Goal: Find specific page/section: Locate a particular part of the current website

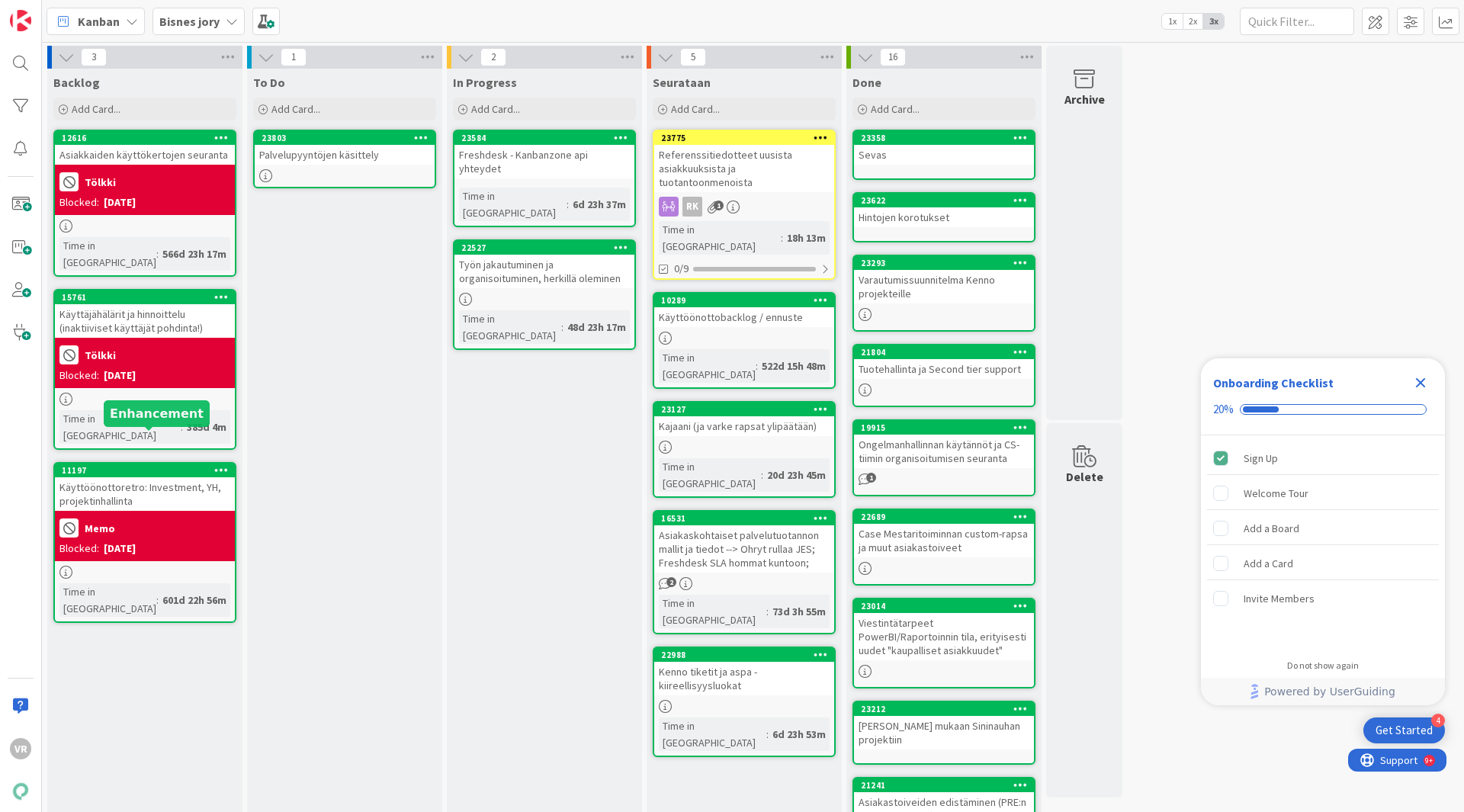
click at [123, 465] on div "11197" at bounding box center [148, 470] width 173 height 11
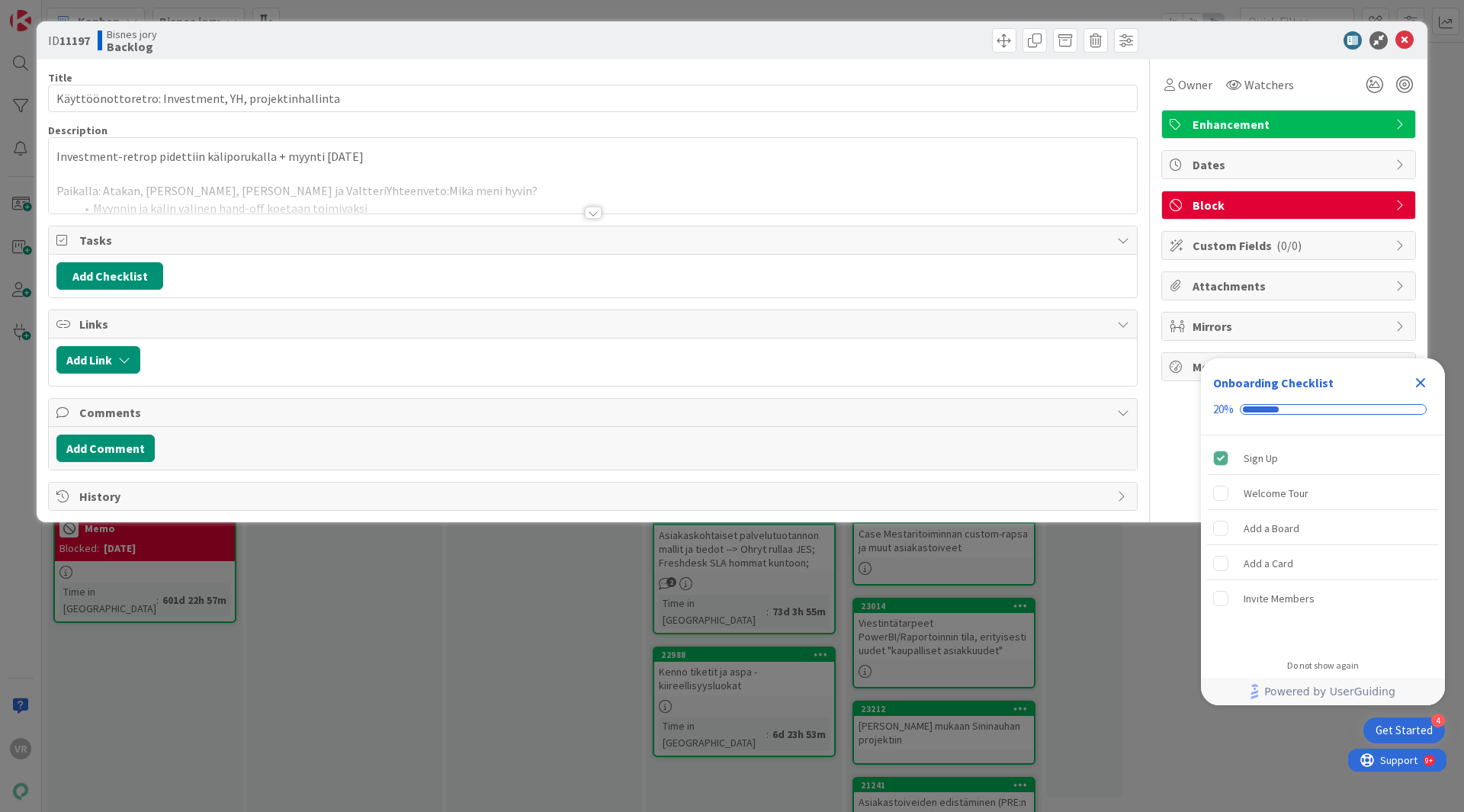
click at [403, 203] on div at bounding box center [592, 194] width 1088 height 39
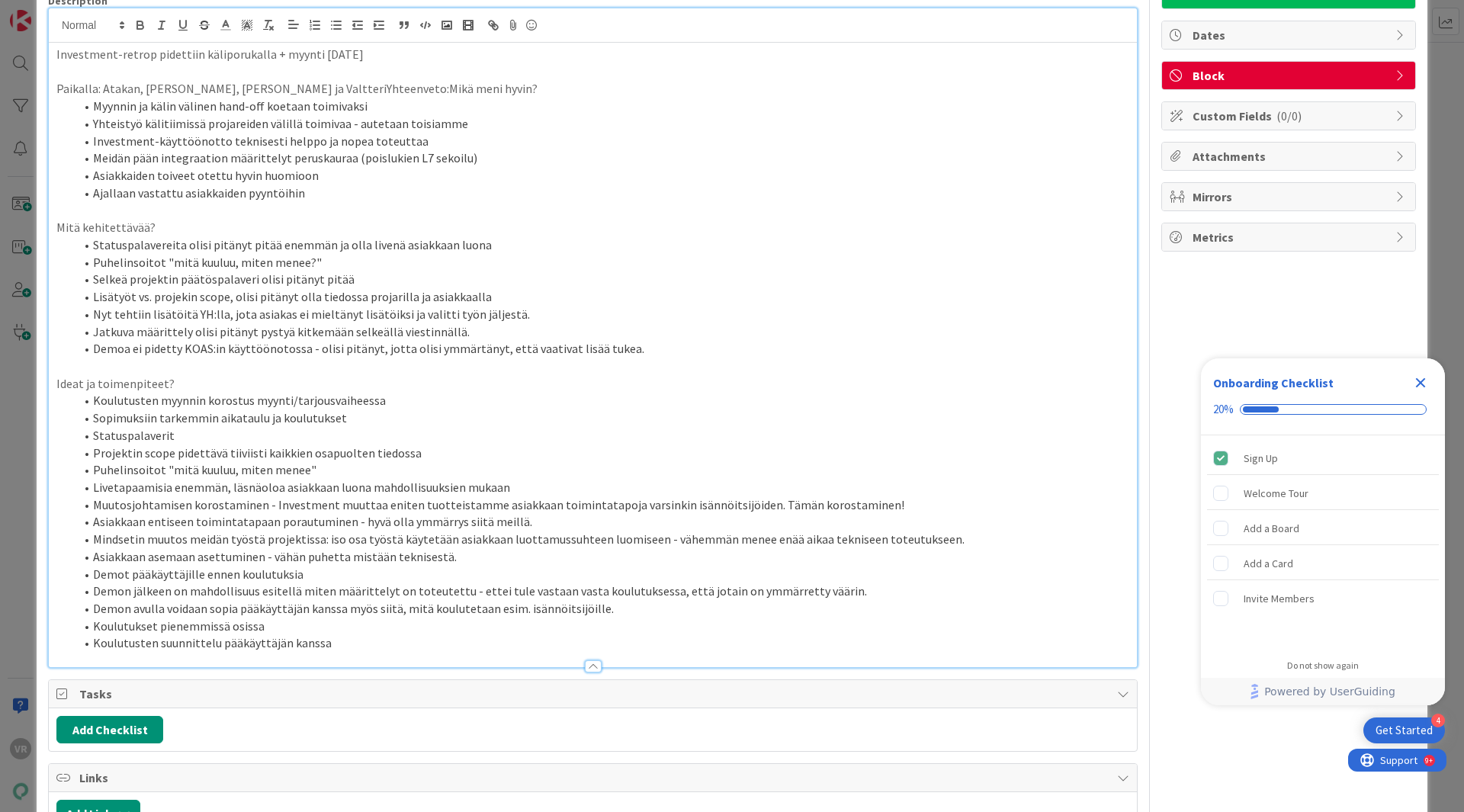
scroll to position [132, 0]
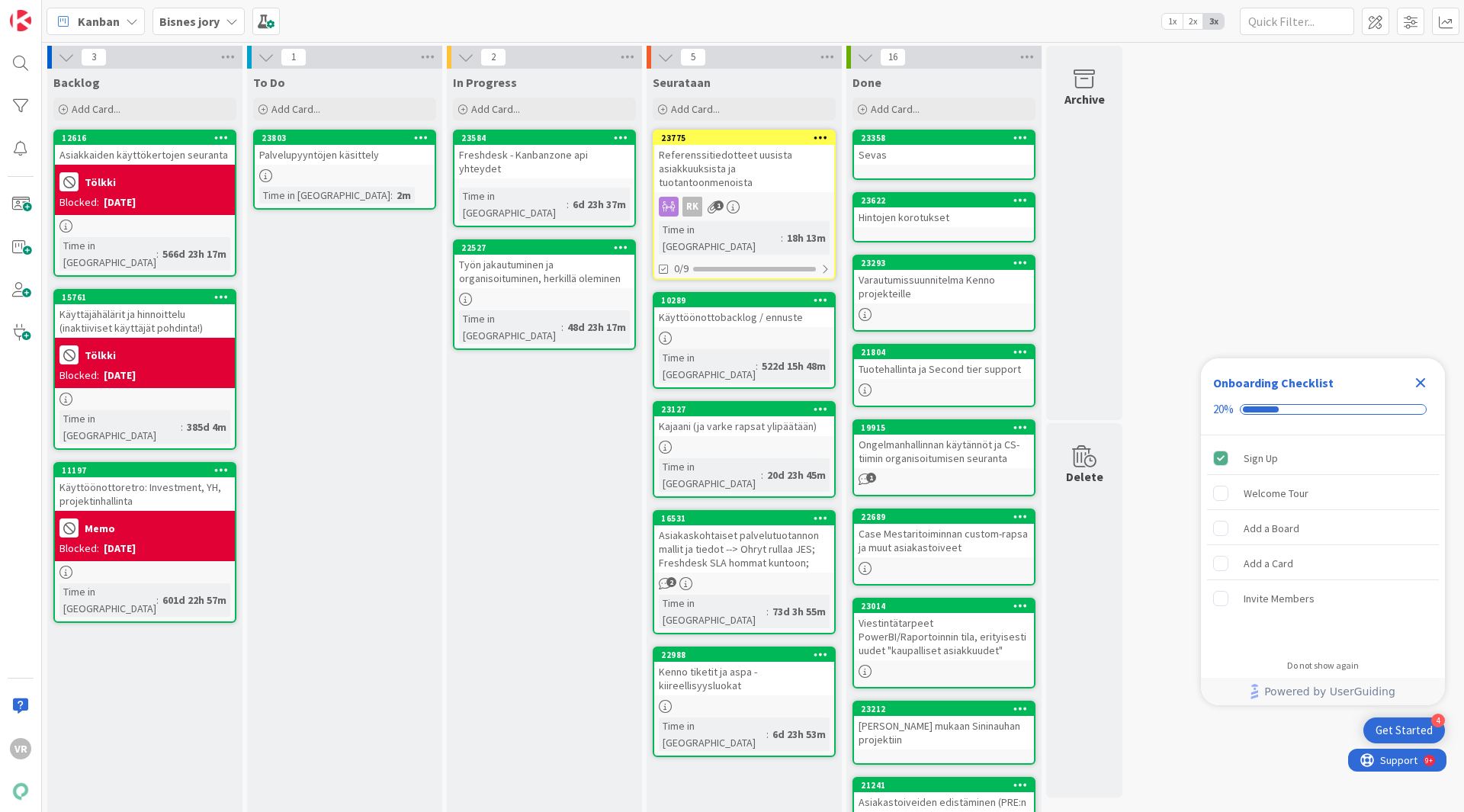
click at [714, 167] on div "Referenssitiedotteet uusista asiakkuuksista ja tuotantoonmenoista" at bounding box center [744, 168] width 180 height 48
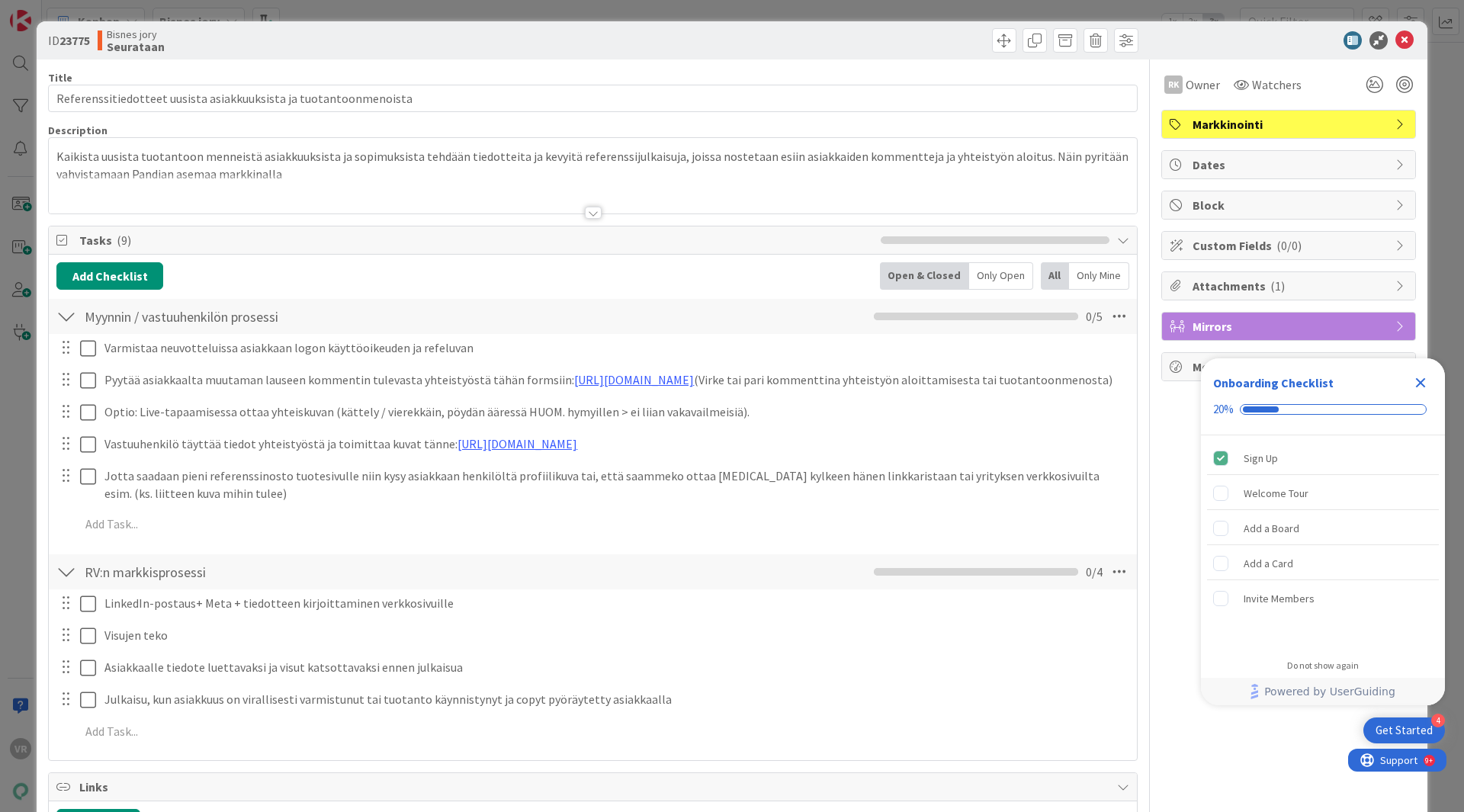
click at [593, 213] on div at bounding box center [593, 213] width 17 height 12
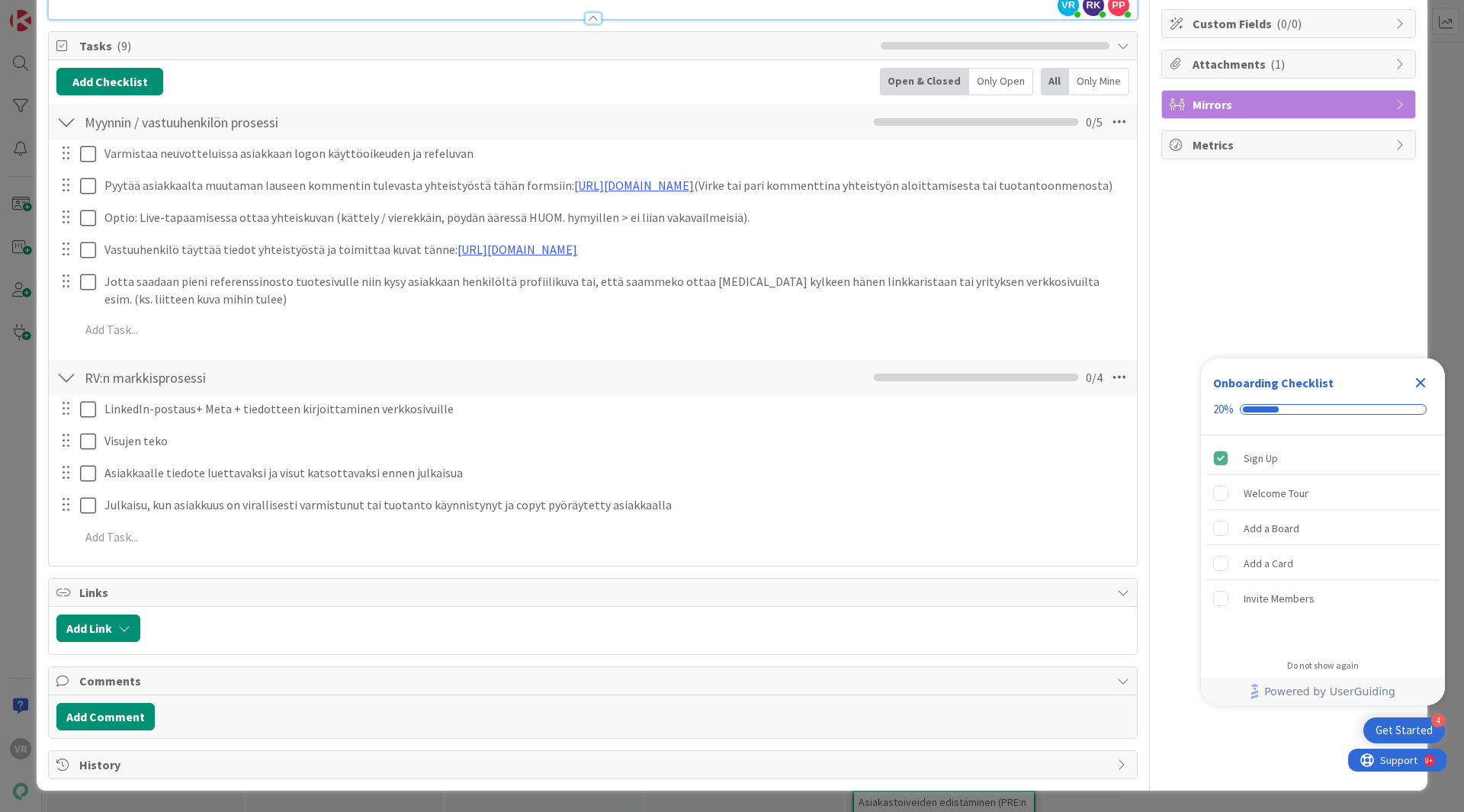
scroll to position [76, 0]
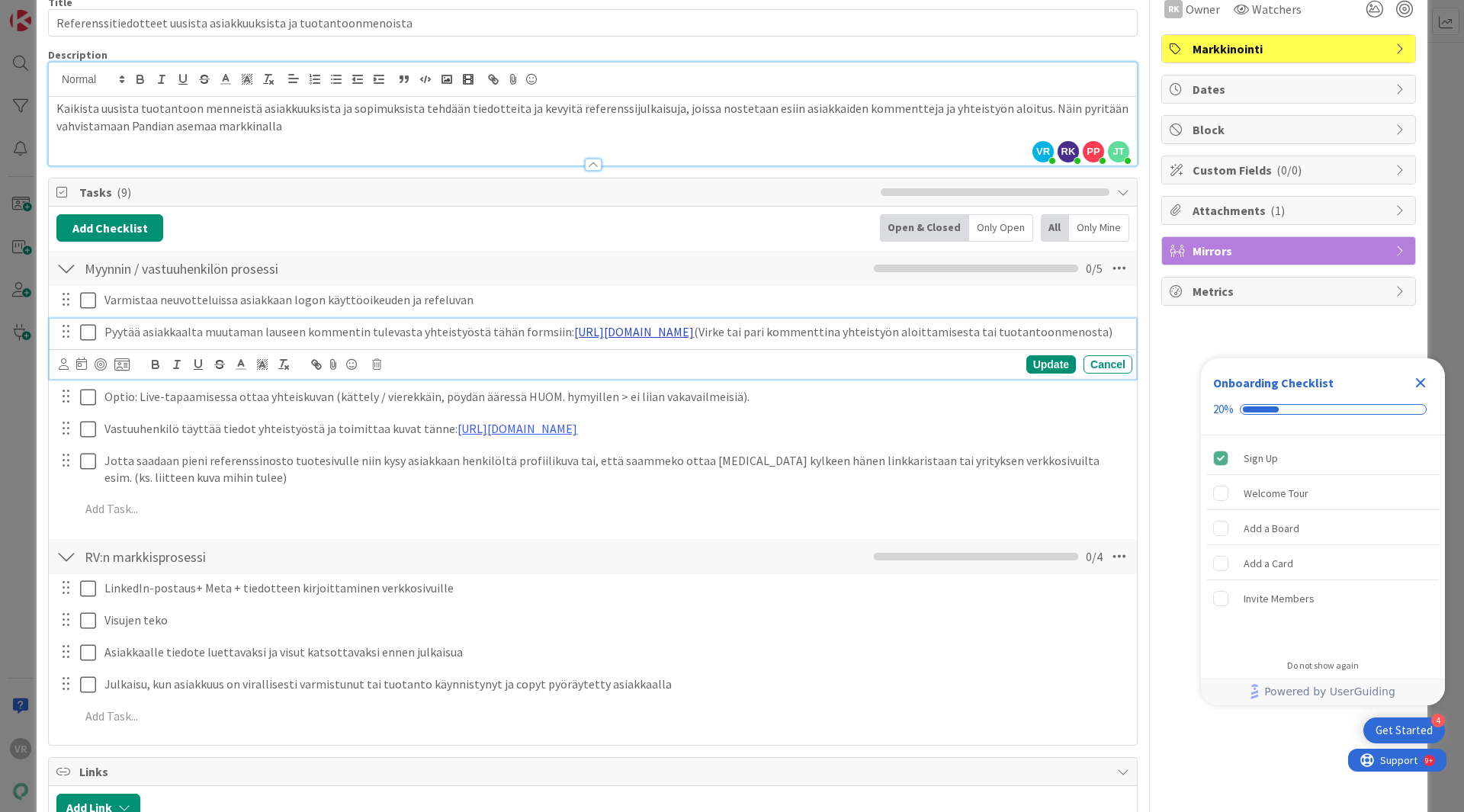
click at [597, 328] on link "[URL][DOMAIN_NAME]" at bounding box center [634, 331] width 120 height 15
click at [614, 358] on link "[URL][DOMAIN_NAME]" at bounding box center [617, 361] width 105 height 20
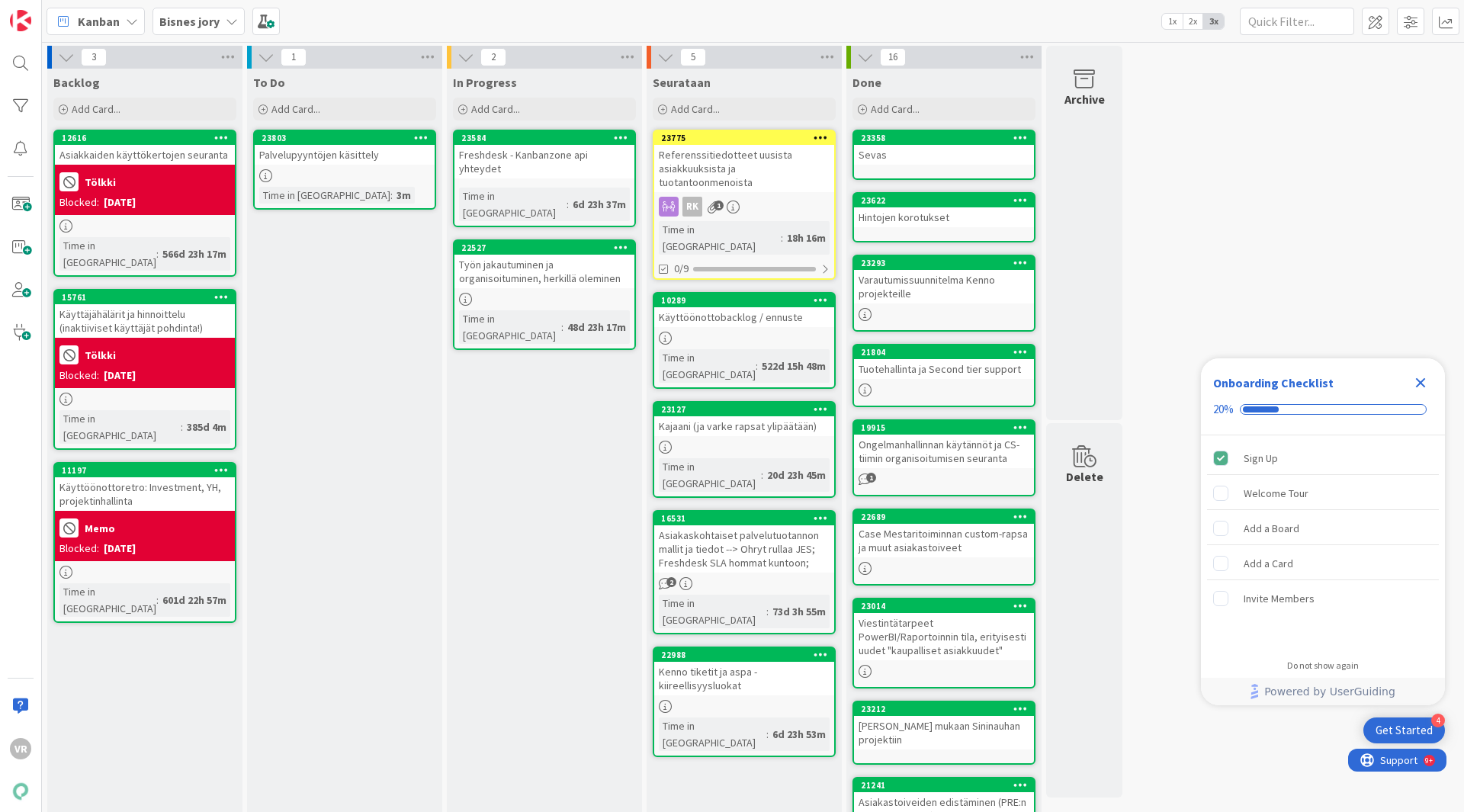
click at [711, 175] on div "Referenssitiedotteet uusista asiakkuuksista ja tuotantoonmenoista" at bounding box center [744, 168] width 180 height 48
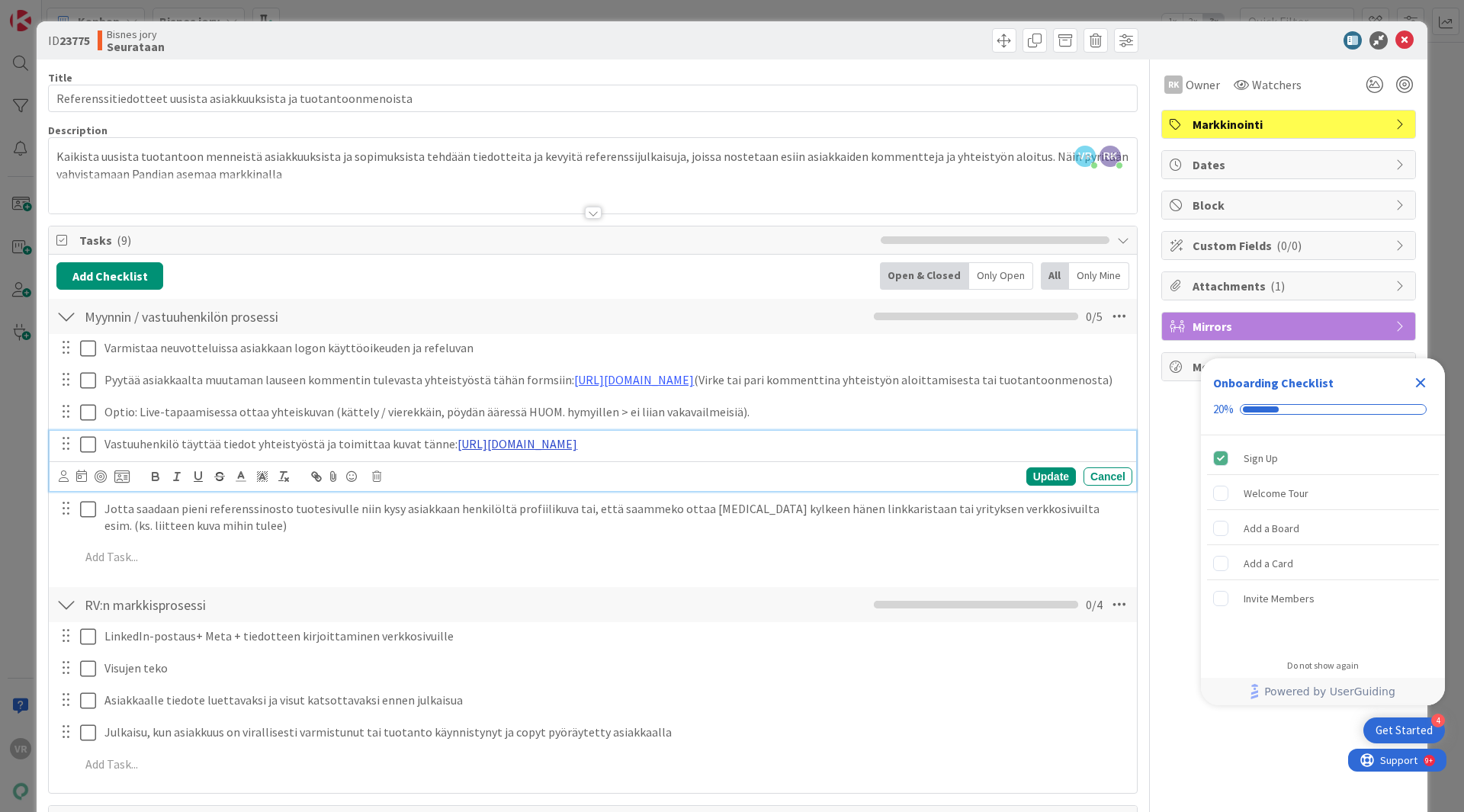
click at [478, 451] on link "[URL][DOMAIN_NAME]" at bounding box center [517, 443] width 120 height 15
click at [491, 501] on link "[URL][DOMAIN_NAME]" at bounding box center [505, 491] width 105 height 20
click at [559, 322] on div "[PERSON_NAME] / vastuuhenkilön prosessi Checklist Name 33 / 64 Myynnin / vastuu…" at bounding box center [592, 316] width 1088 height 35
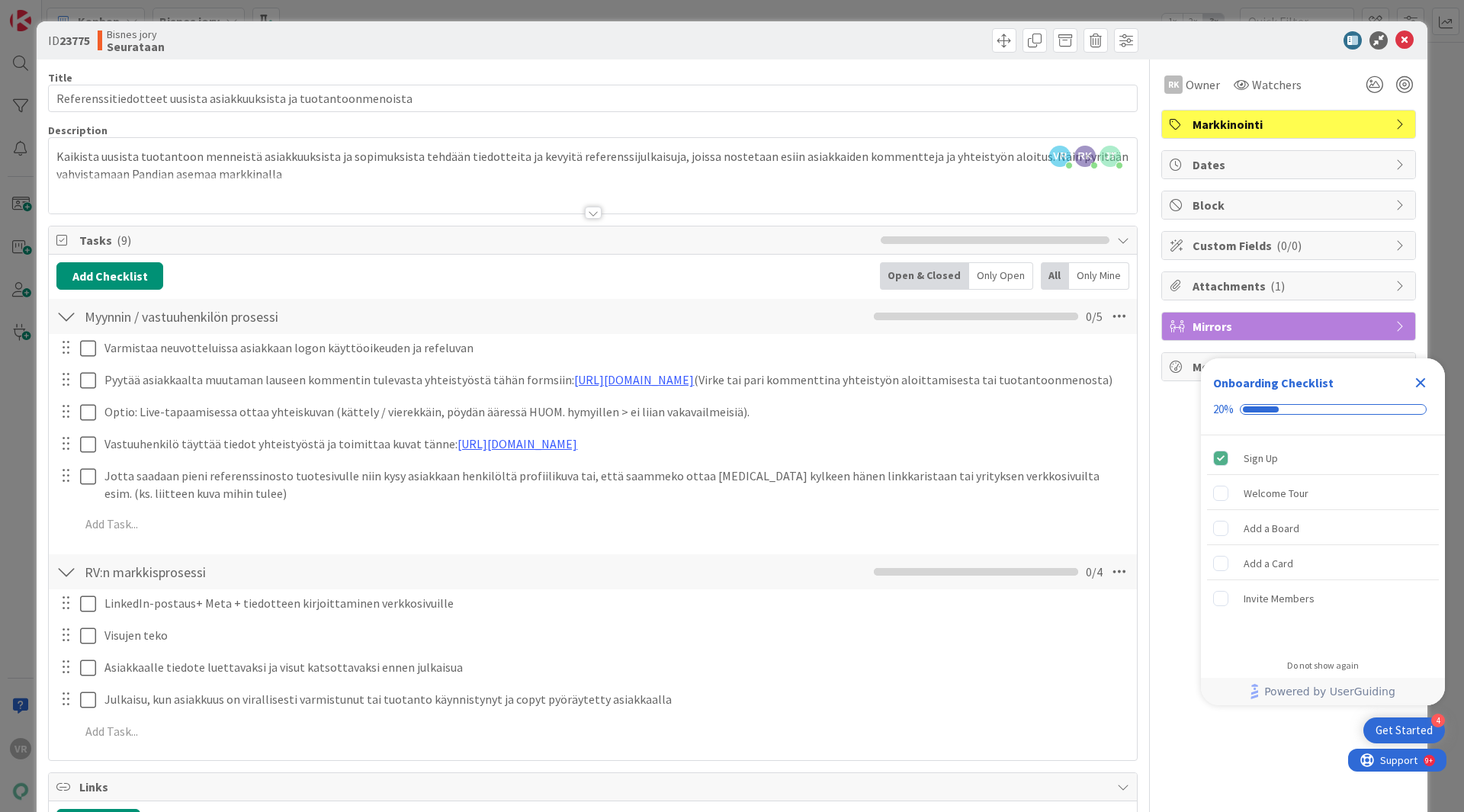
scroll to position [227, 0]
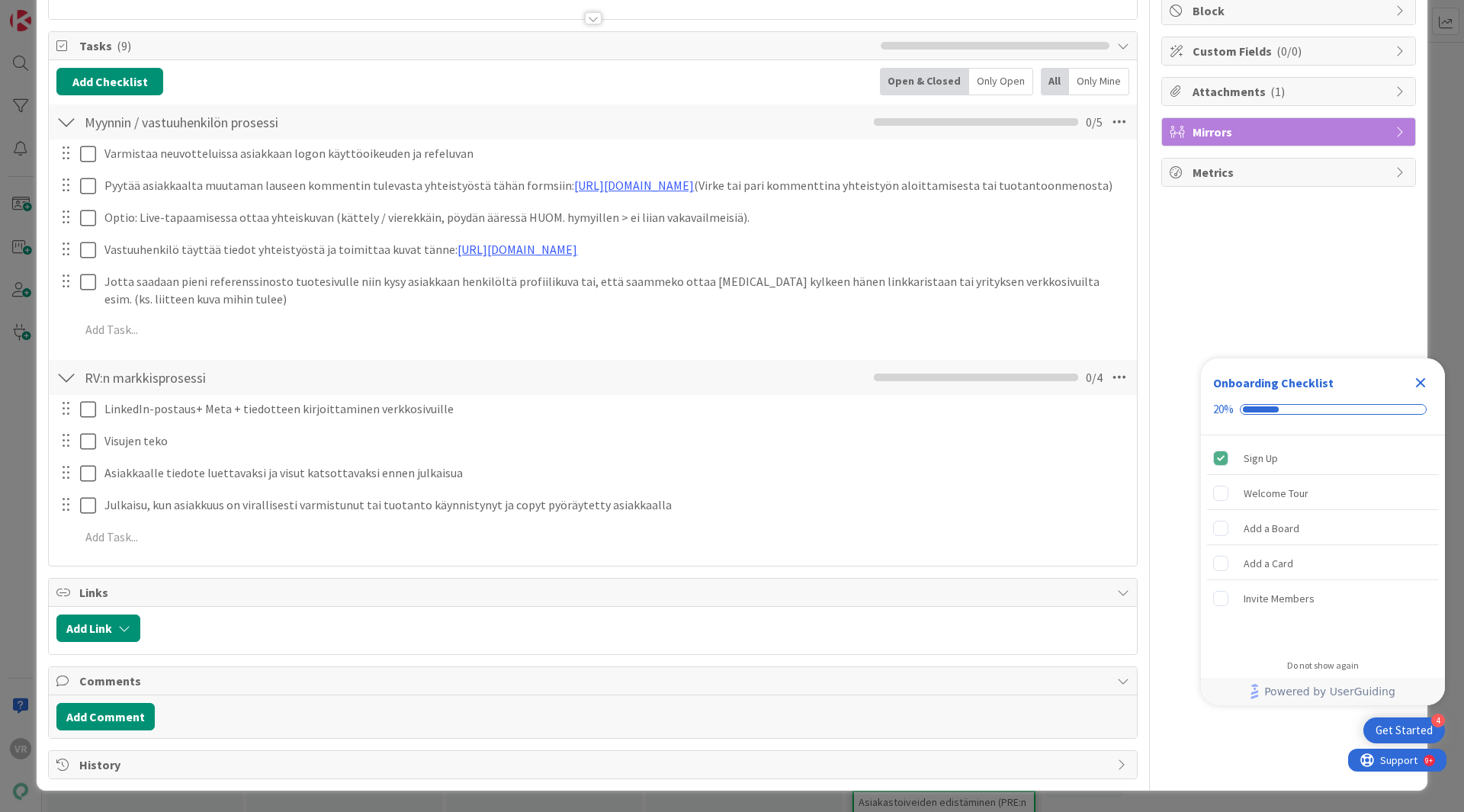
click at [1421, 377] on icon "Close Checklist" at bounding box center [1420, 382] width 18 height 18
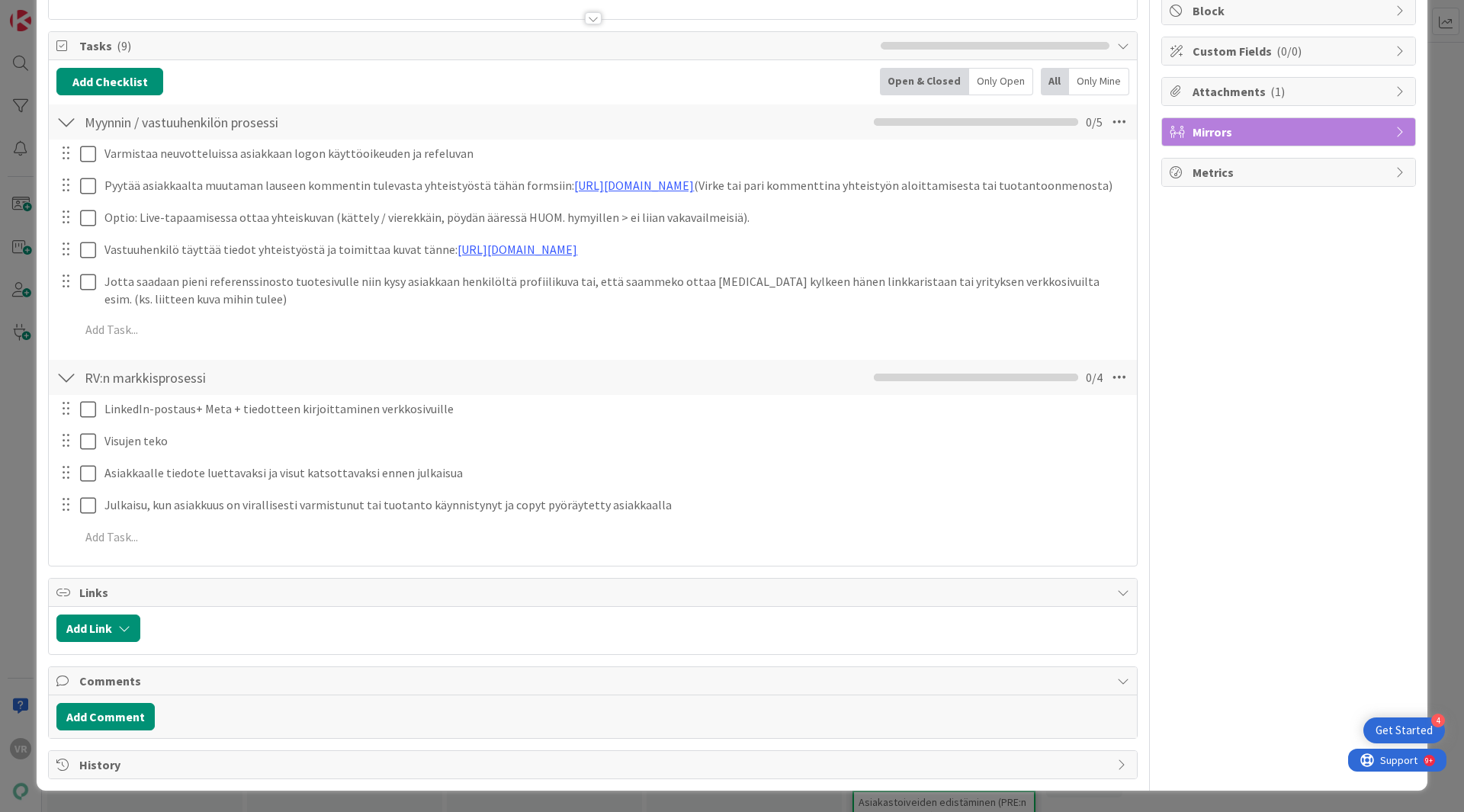
click at [1200, 339] on div "RK Owner Watchers Markkinointi Dates Block Custom Fields ( 0/0 ) Attachments ( …" at bounding box center [1288, 322] width 255 height 914
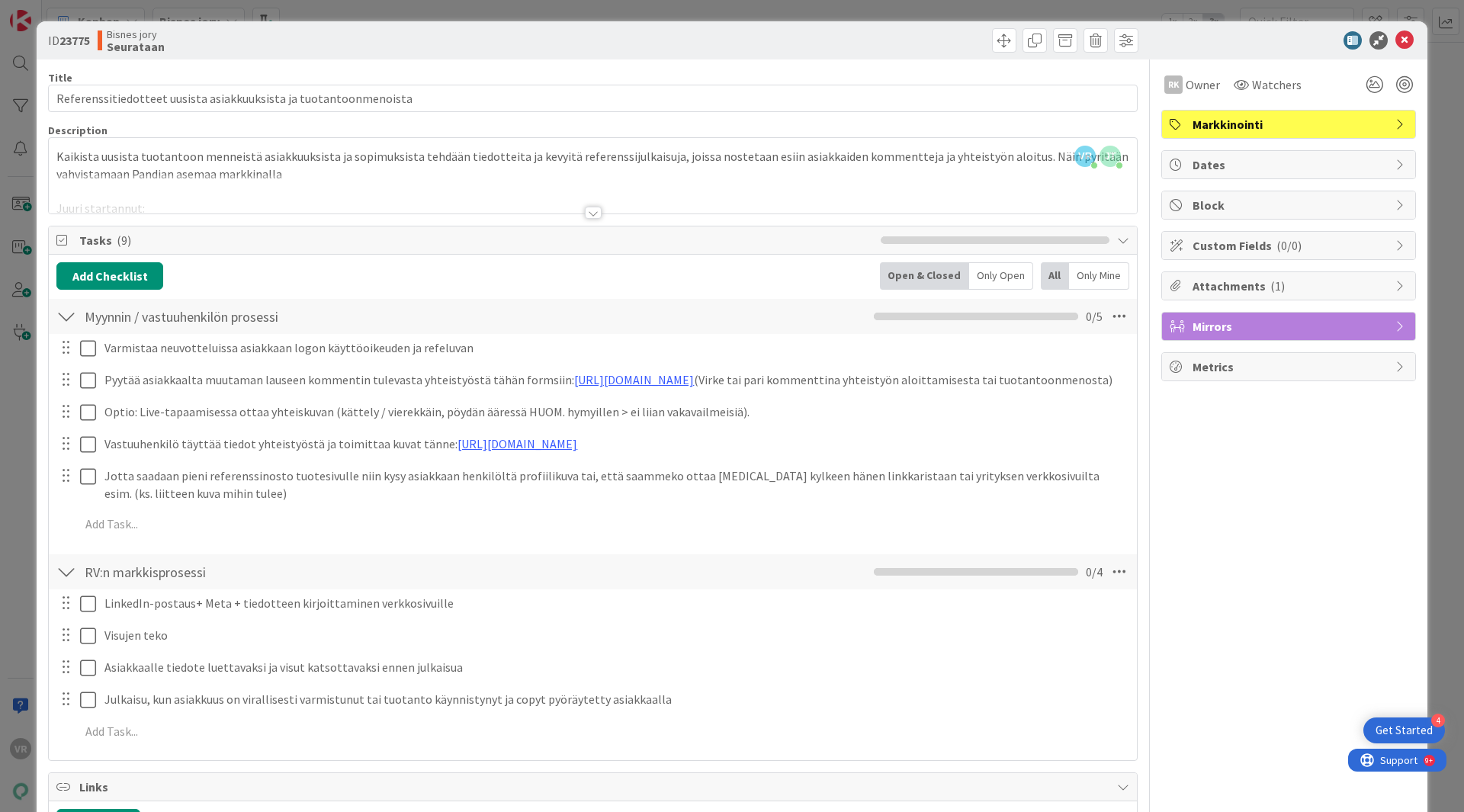
click at [1401, 38] on icon at bounding box center [1404, 40] width 18 height 18
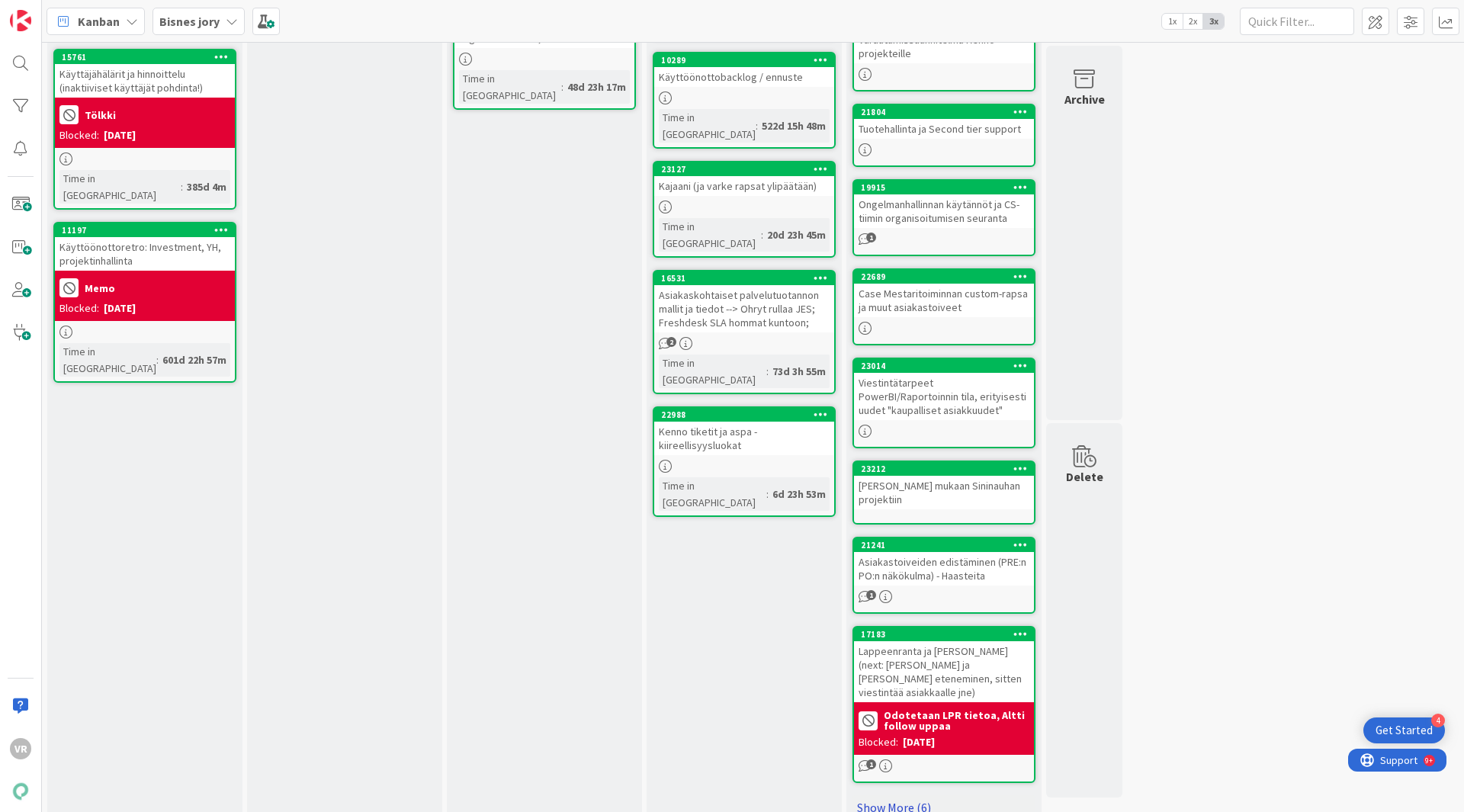
click at [900, 795] on link "Show More (6)" at bounding box center [944, 808] width 183 height 25
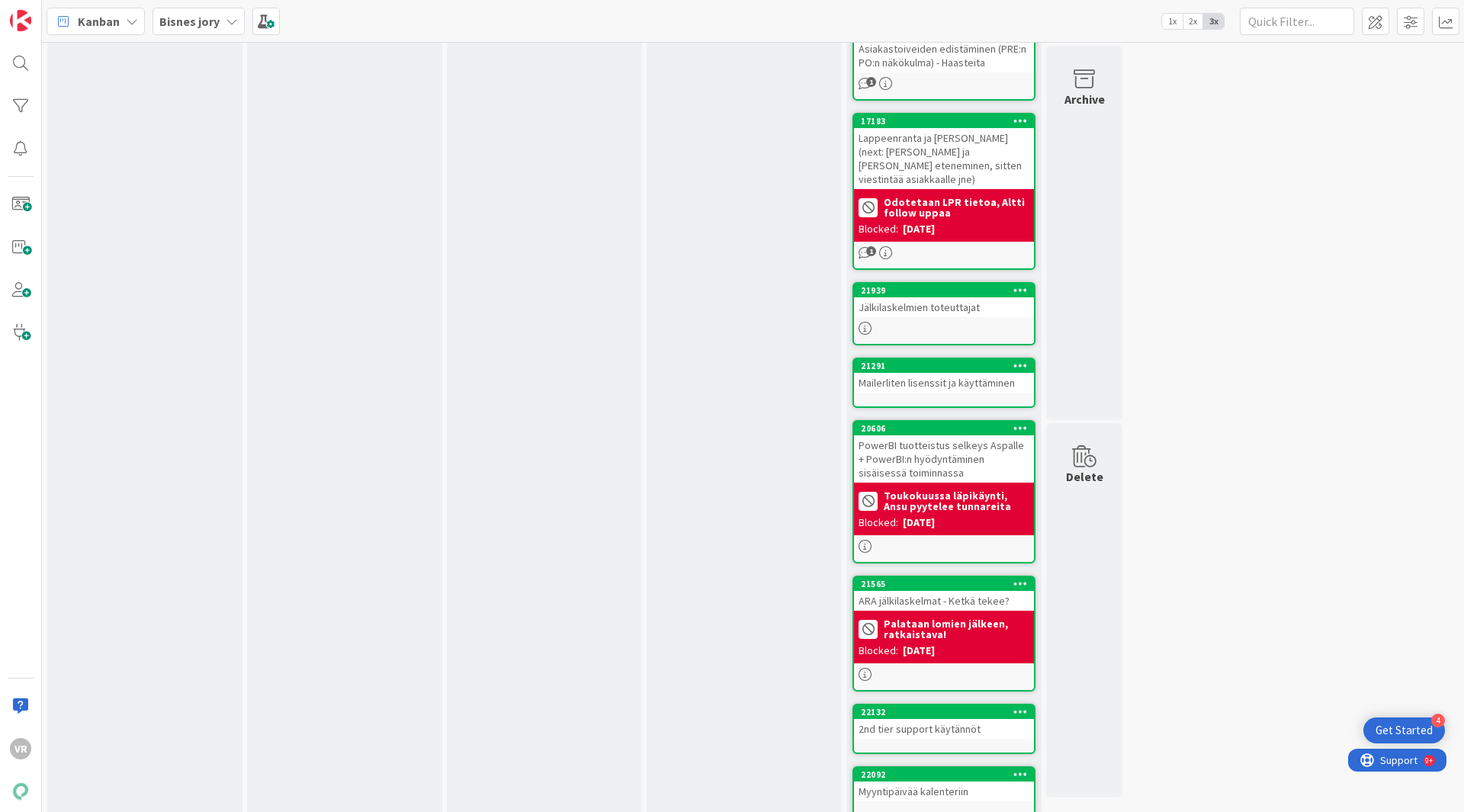
scroll to position [786, 0]
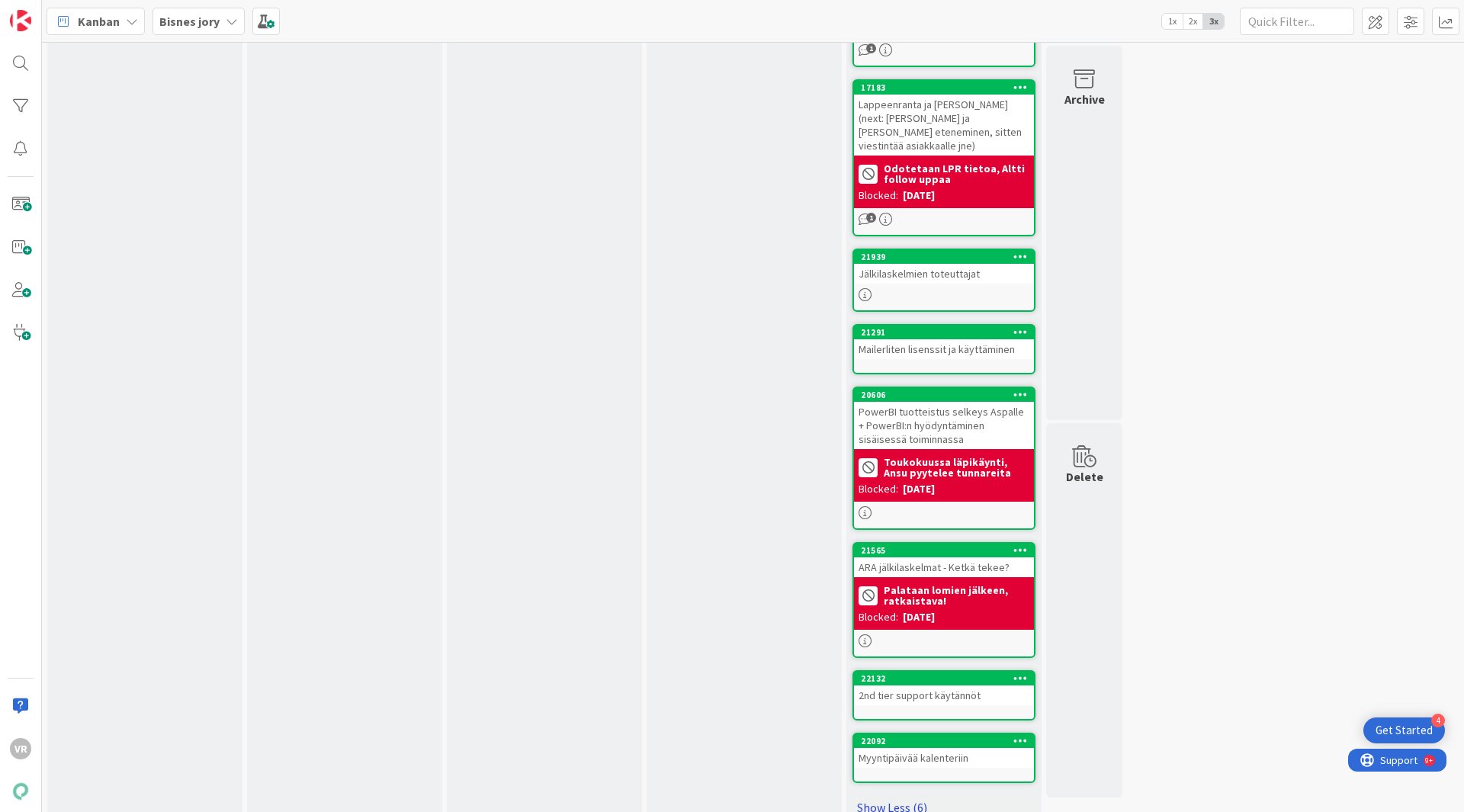
click at [891, 795] on link "Show Less (6)" at bounding box center [944, 808] width 183 height 25
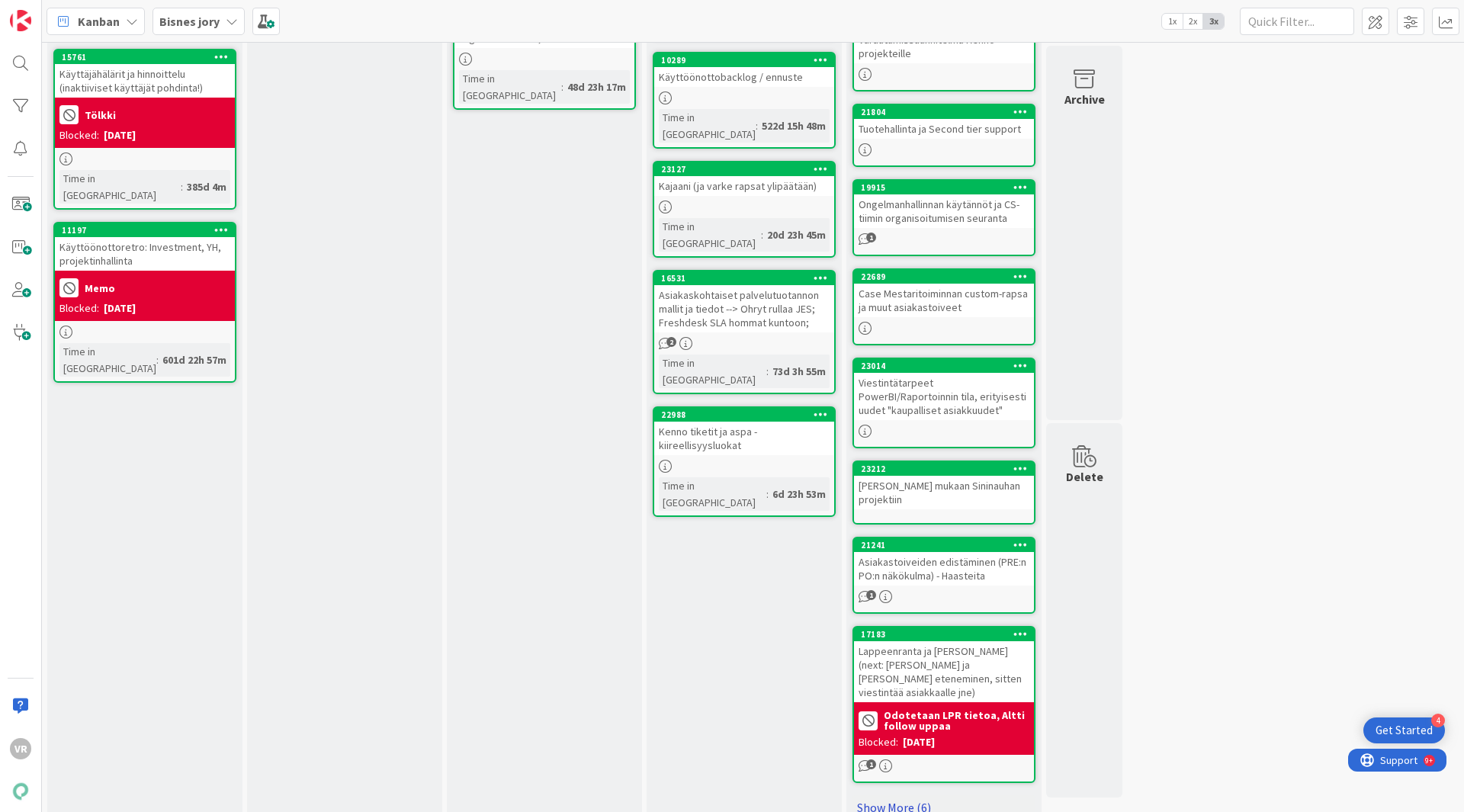
click at [888, 795] on link "Show More (6)" at bounding box center [944, 808] width 183 height 25
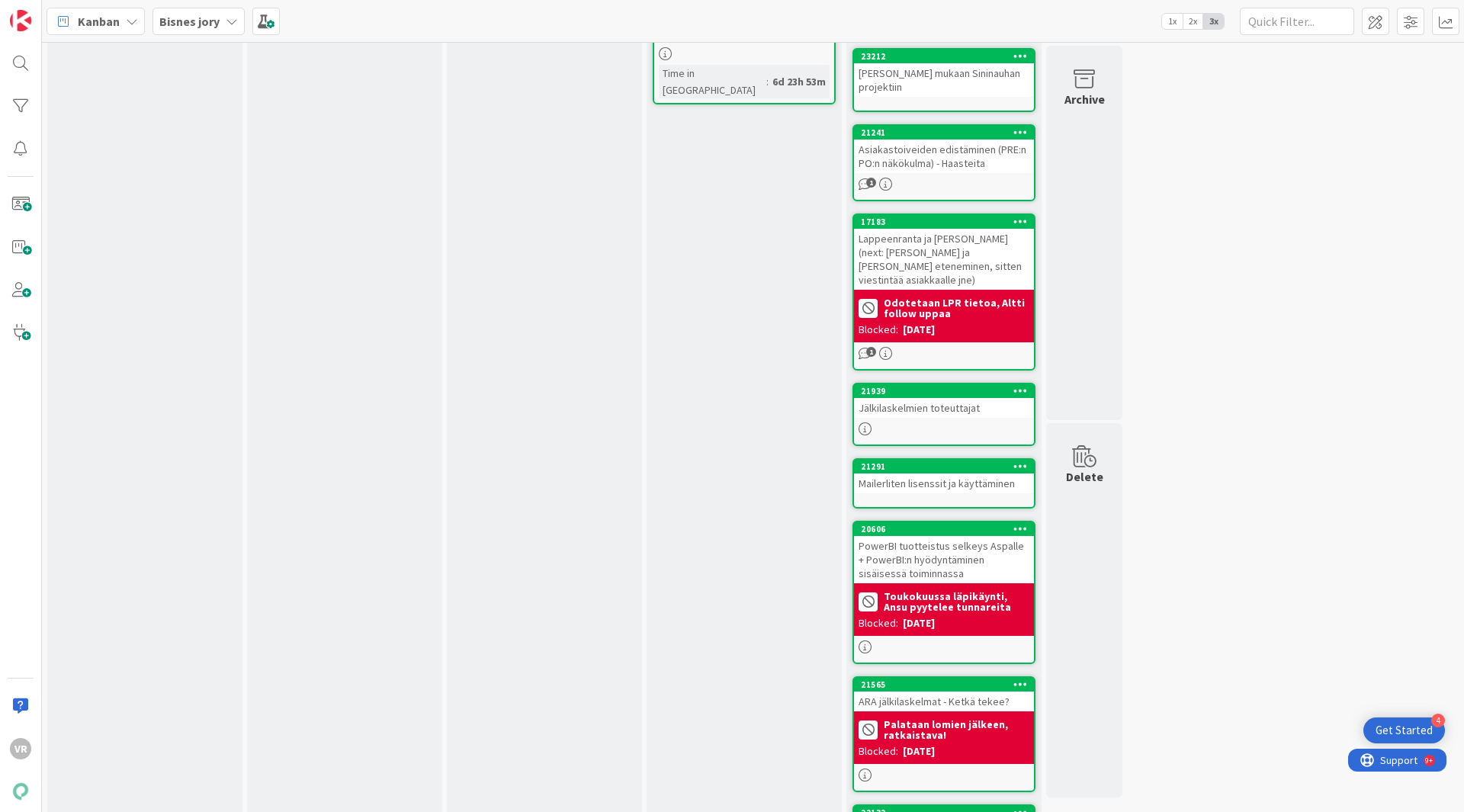
scroll to position [641, 0]
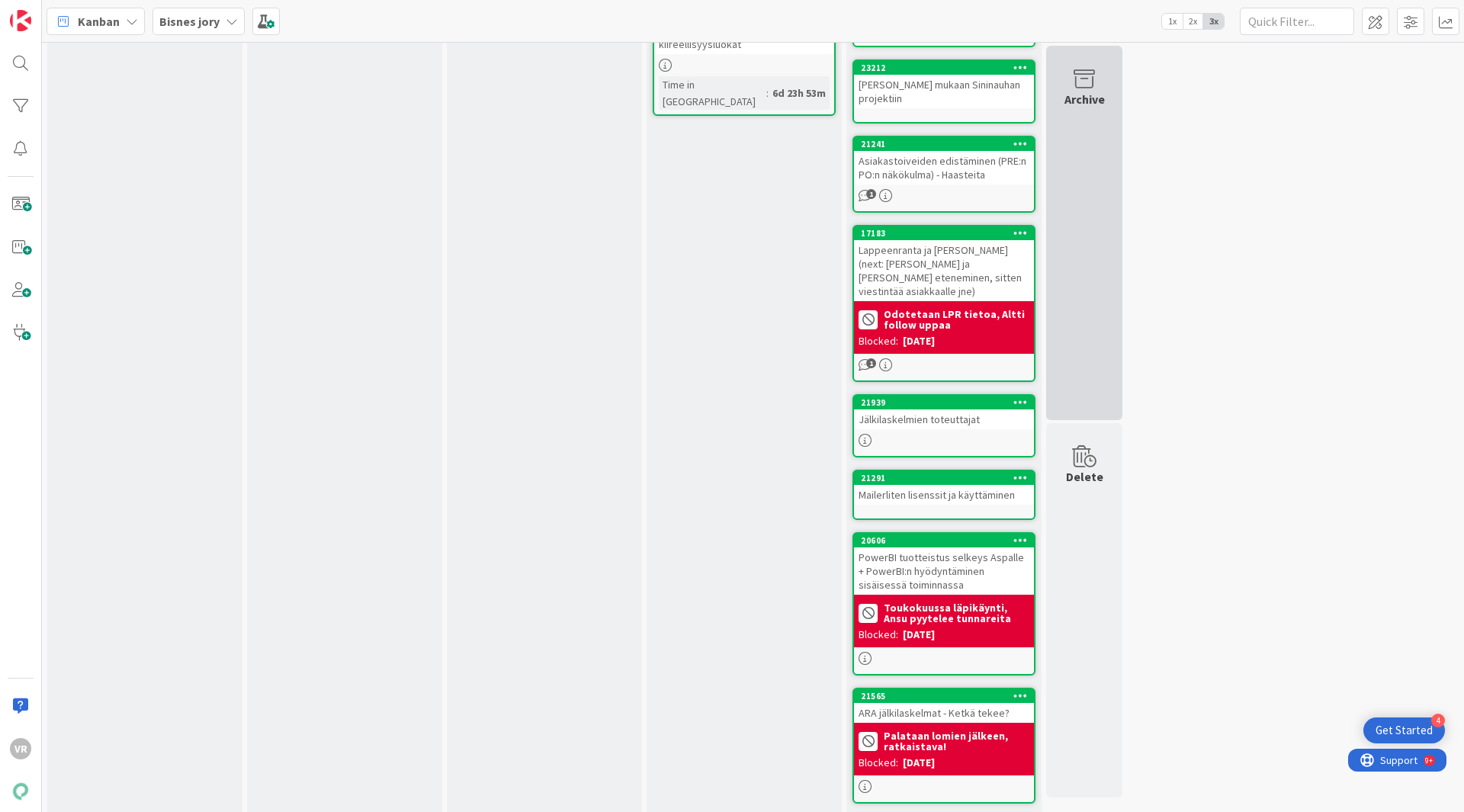
click at [1060, 259] on div "Archive" at bounding box center [1084, 233] width 77 height 374
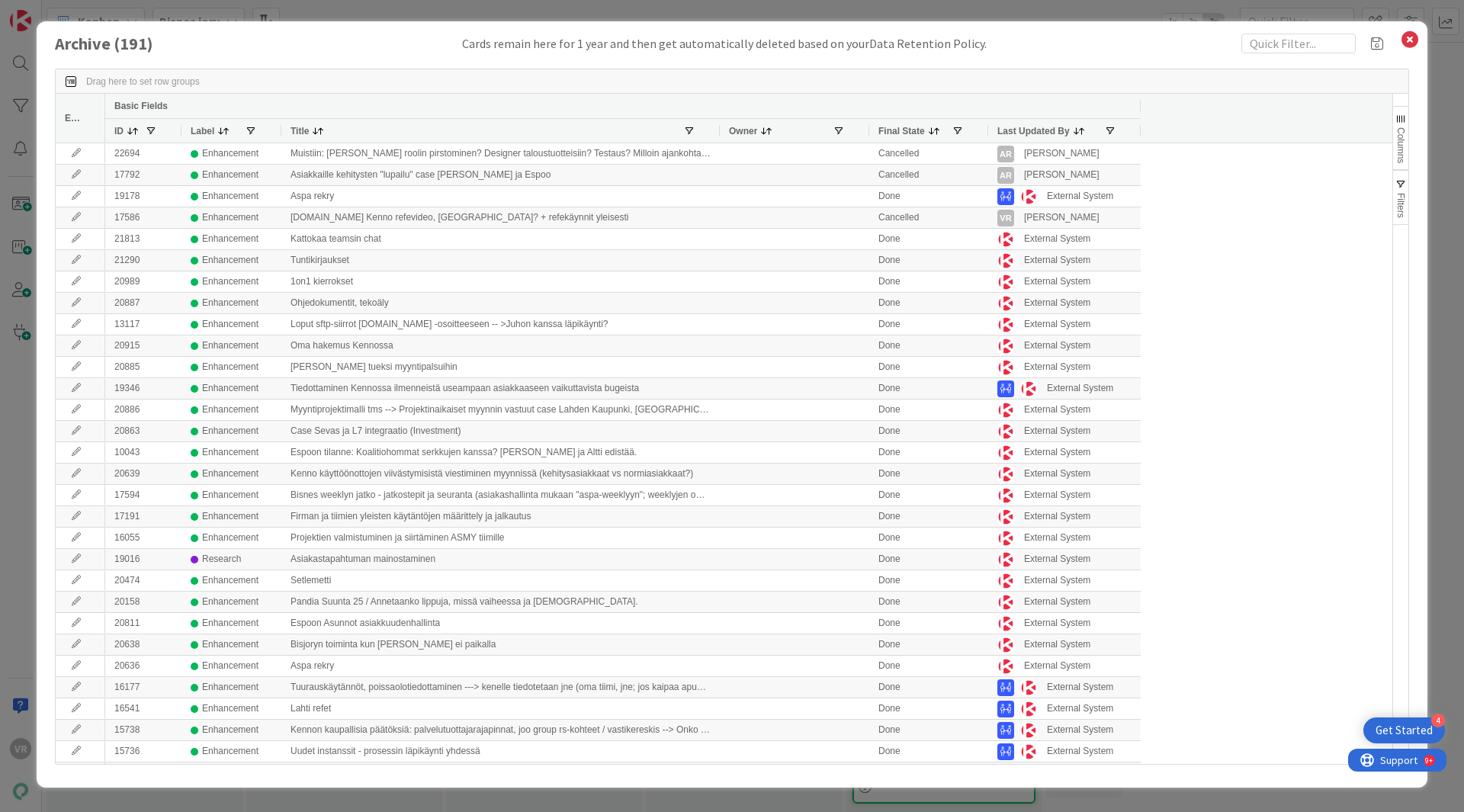
drag, startPoint x: 433, startPoint y: 130, endPoint x: 720, endPoint y: 106, distance: 288.0
click at [720, 106] on div "Basic Fields ID Label Title Owner Final State Last Updated By" at bounding box center [628, 117] width 1047 height 48
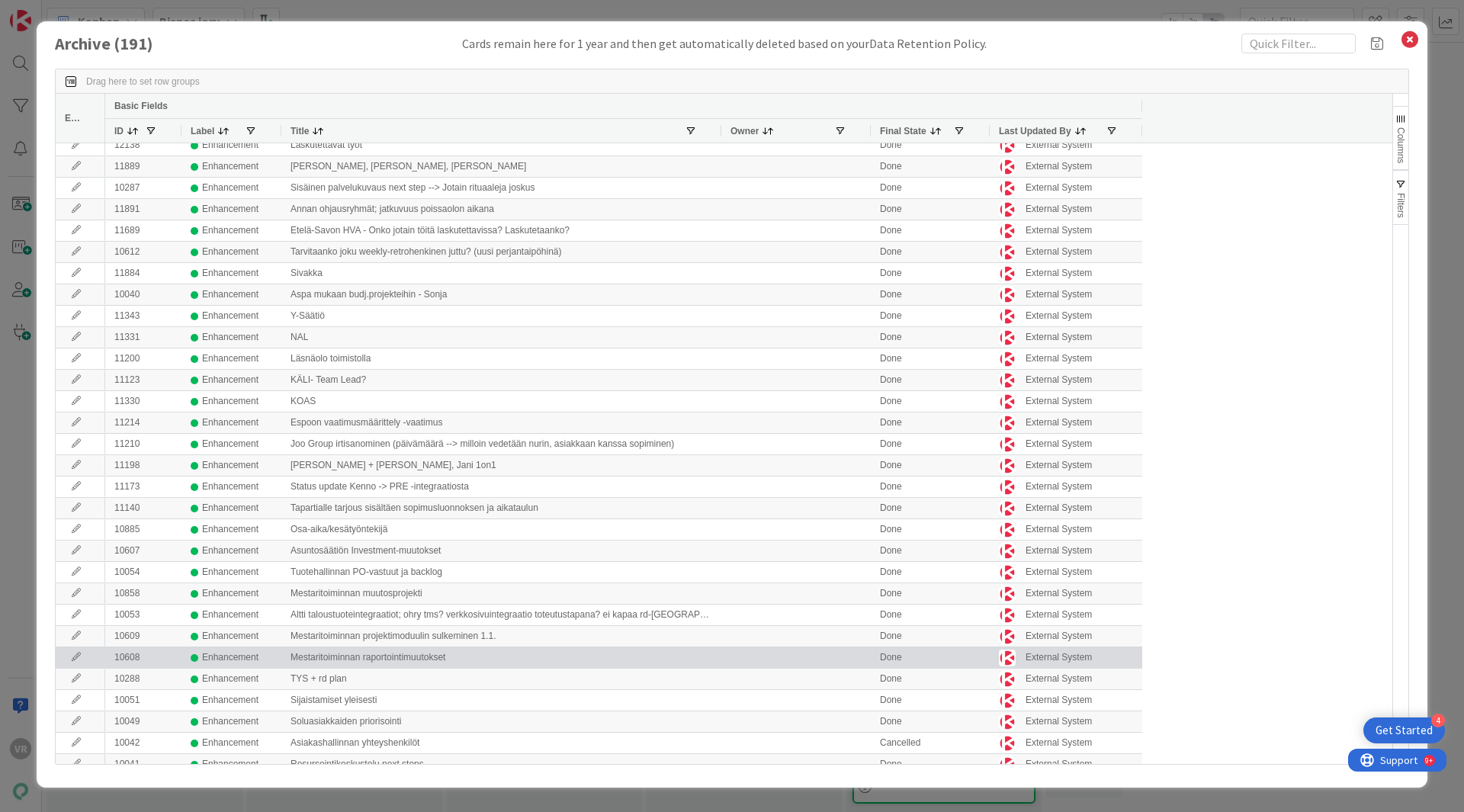
scroll to position [3457, 0]
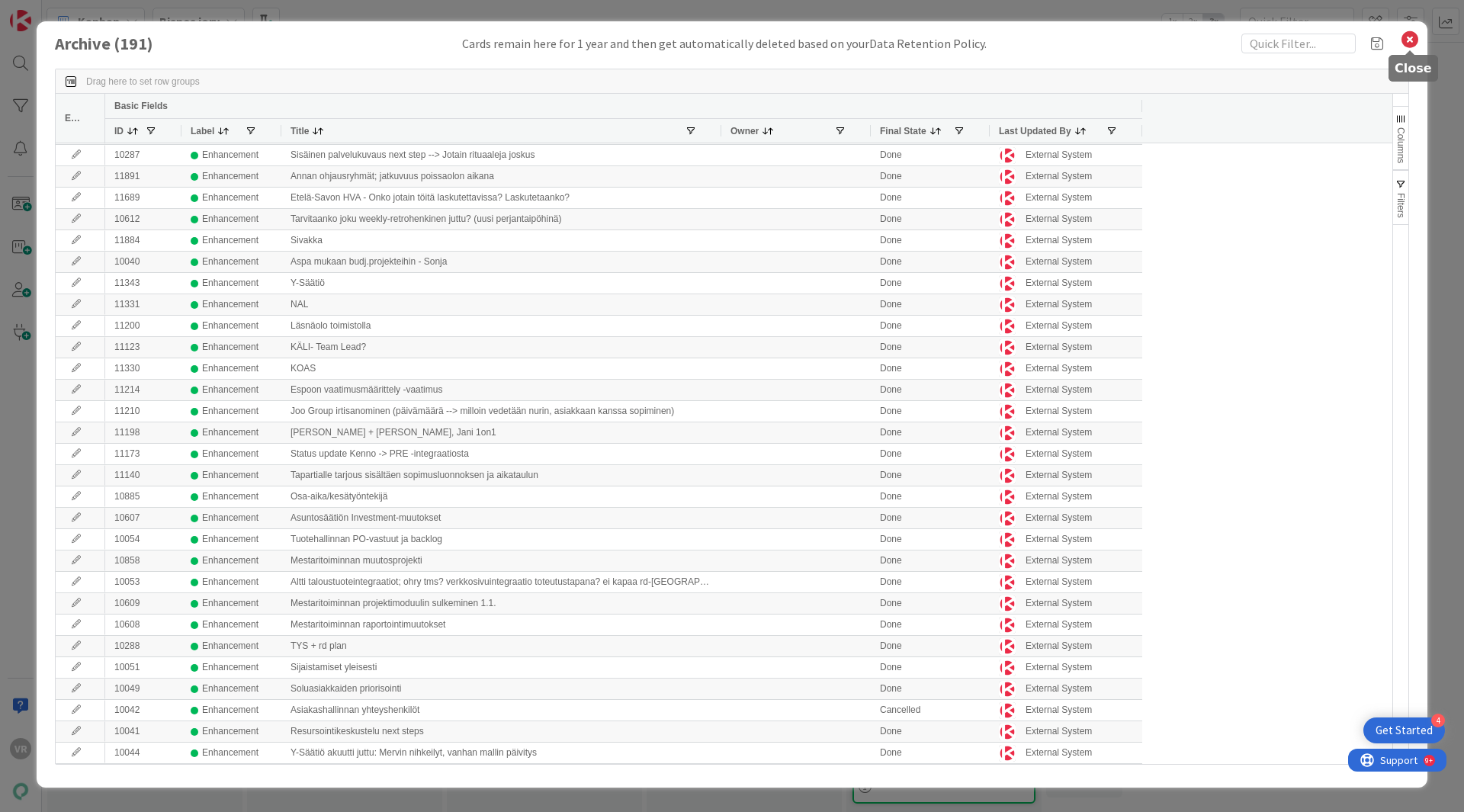
click at [1409, 45] on icon at bounding box center [1409, 40] width 20 height 21
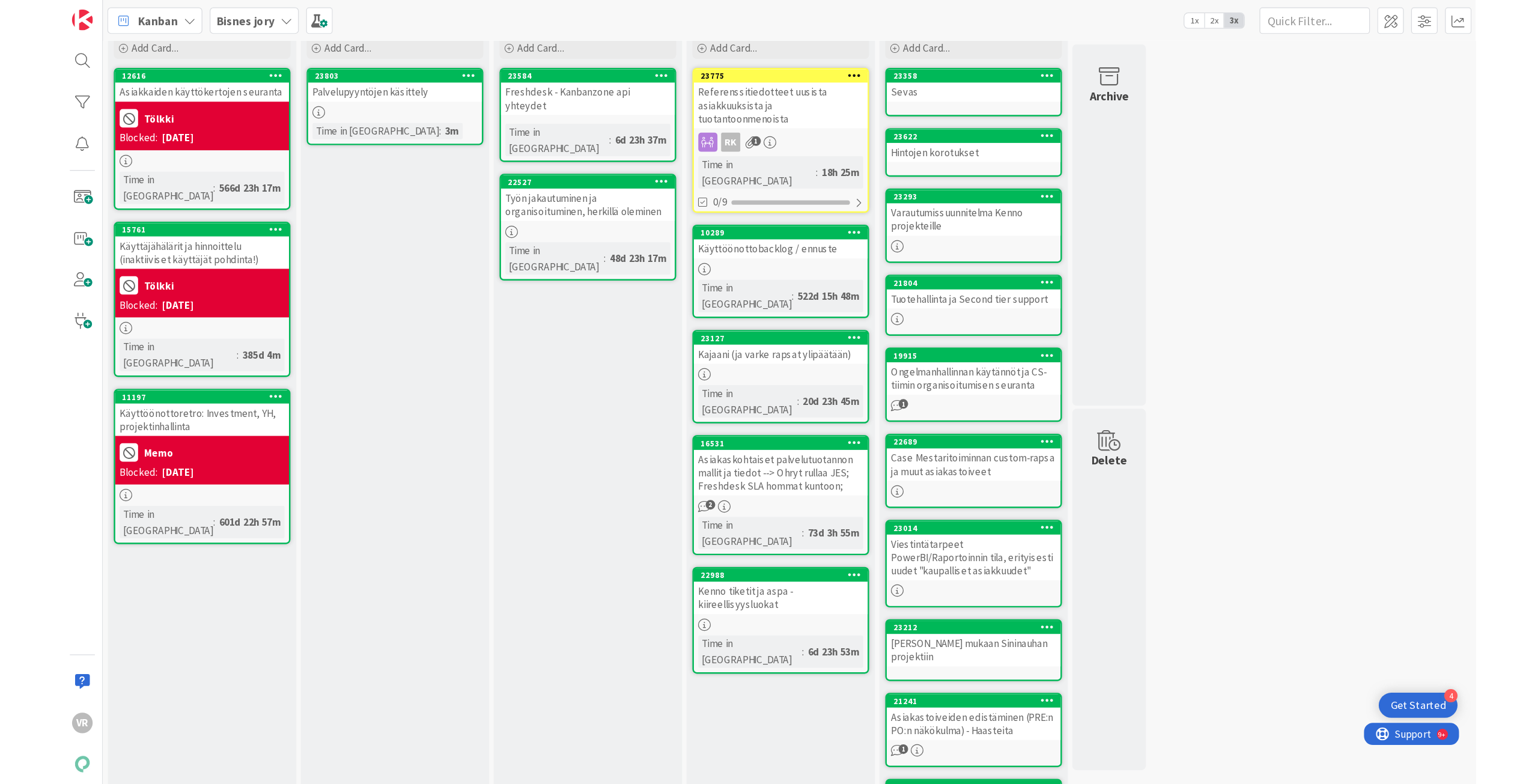
scroll to position [0, 0]
